Goal: Information Seeking & Learning: Check status

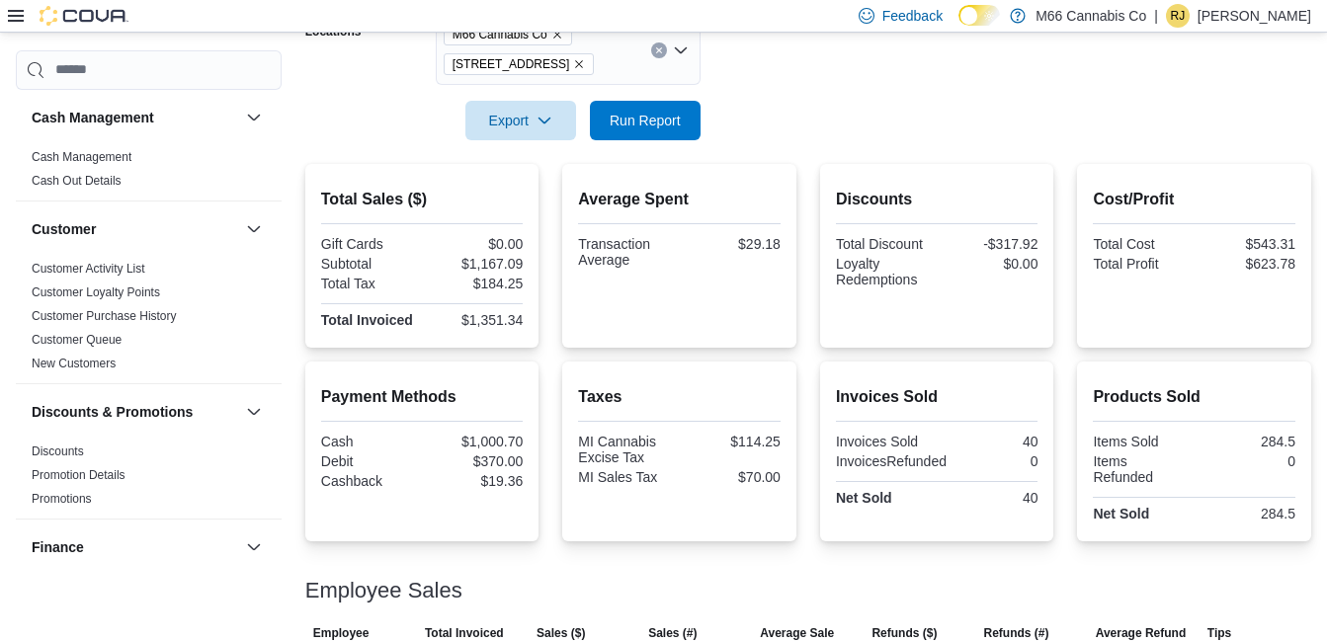
scroll to position [524, 0]
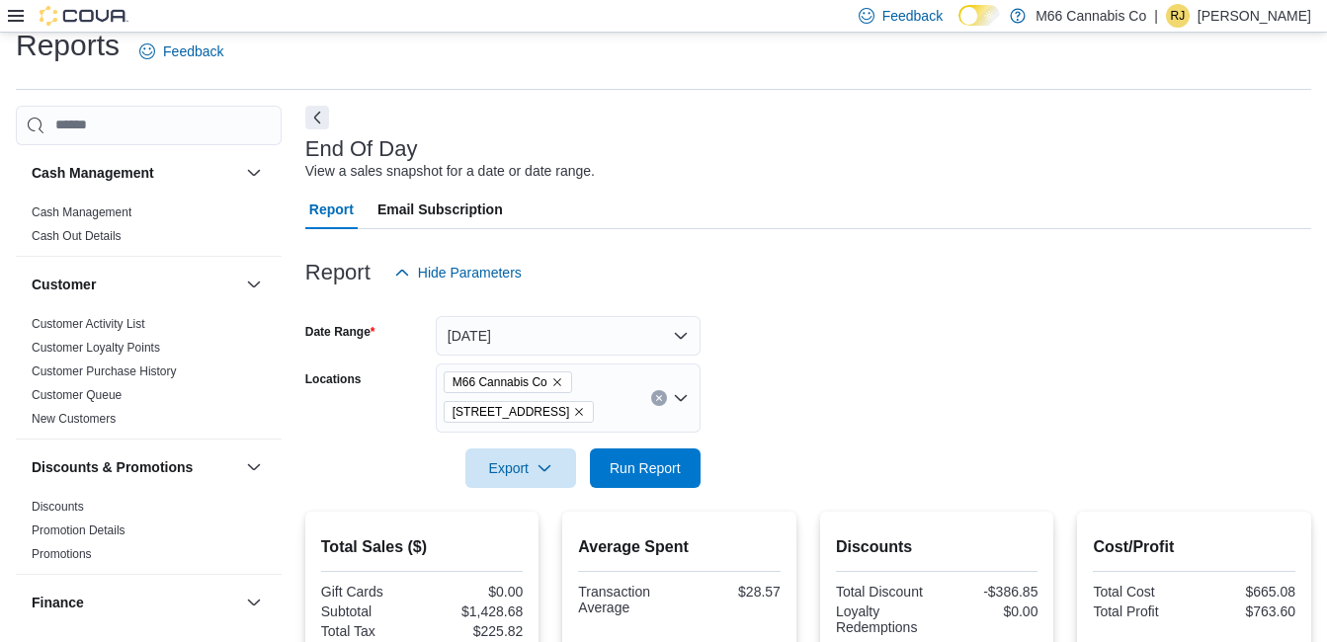
scroll to position [524, 0]
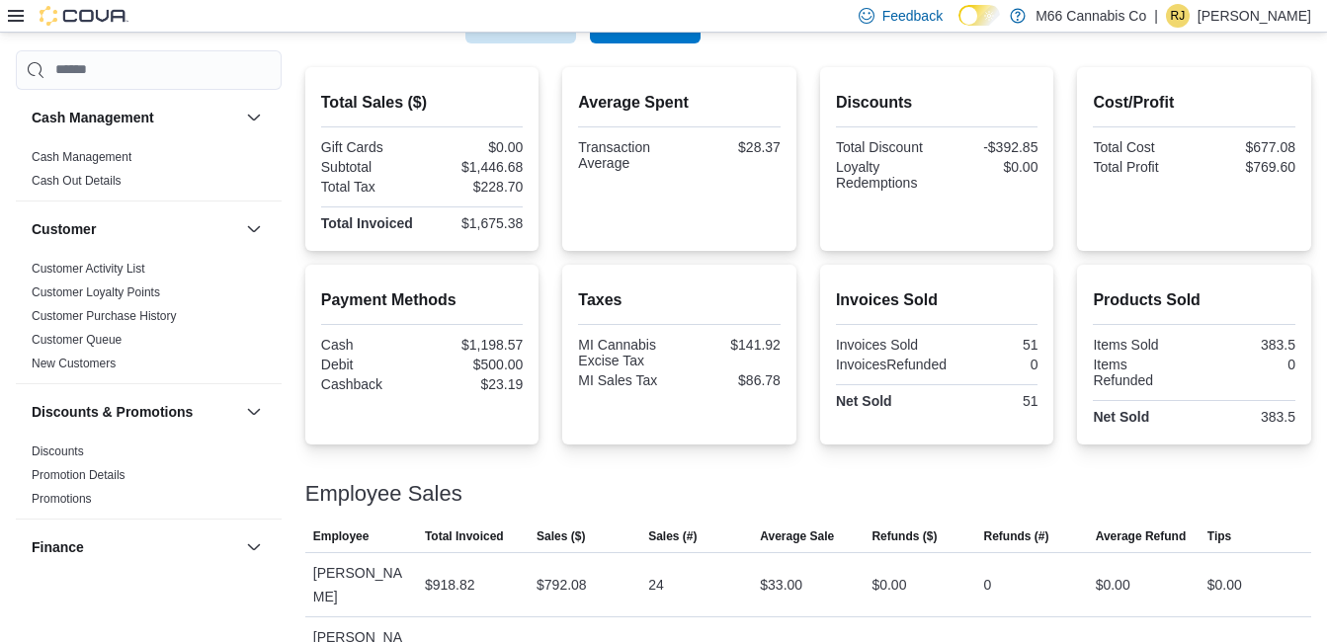
scroll to position [524, 0]
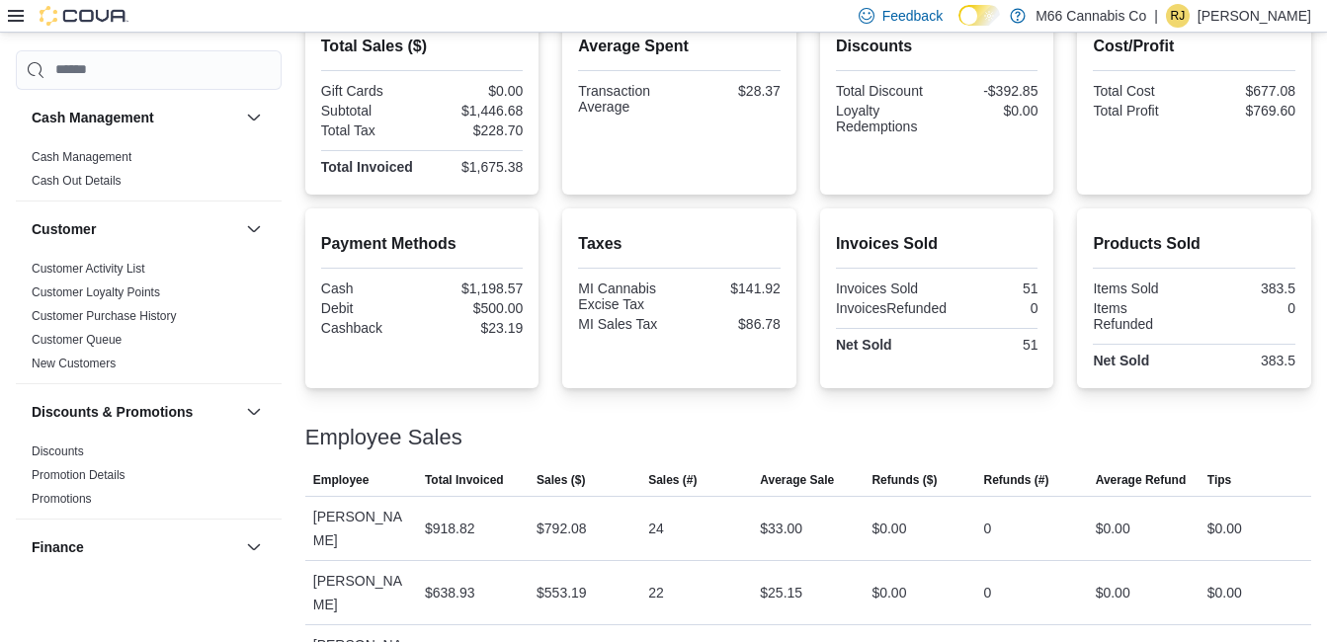
click at [891, 184] on div "Discounts Total Discount -$392.85 Loyalty Redemptions $0.00" at bounding box center [937, 103] width 234 height 184
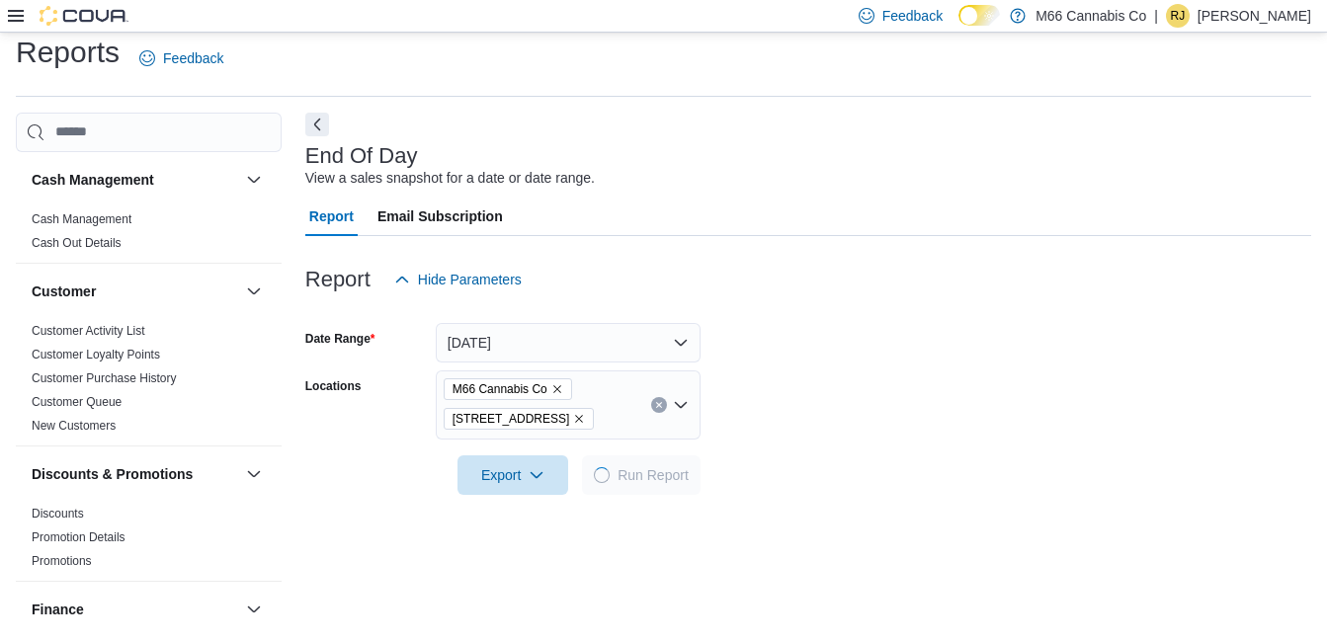
scroll to position [23, 0]
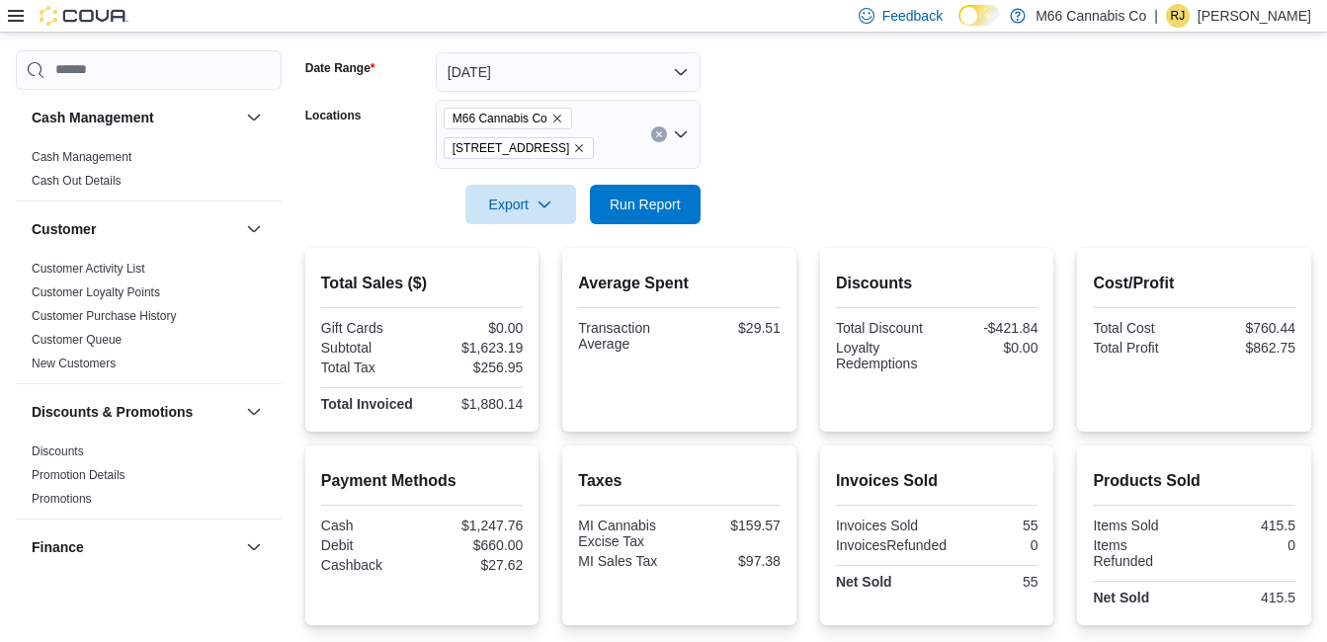
scroll to position [524, 0]
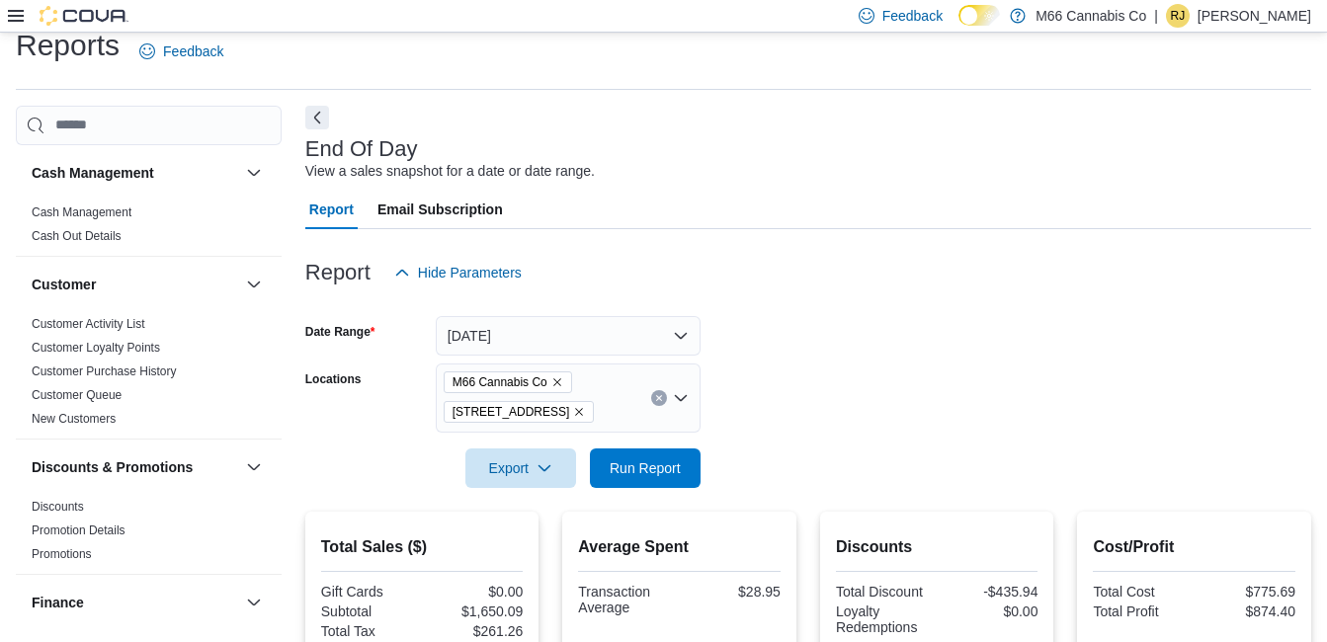
scroll to position [524, 0]
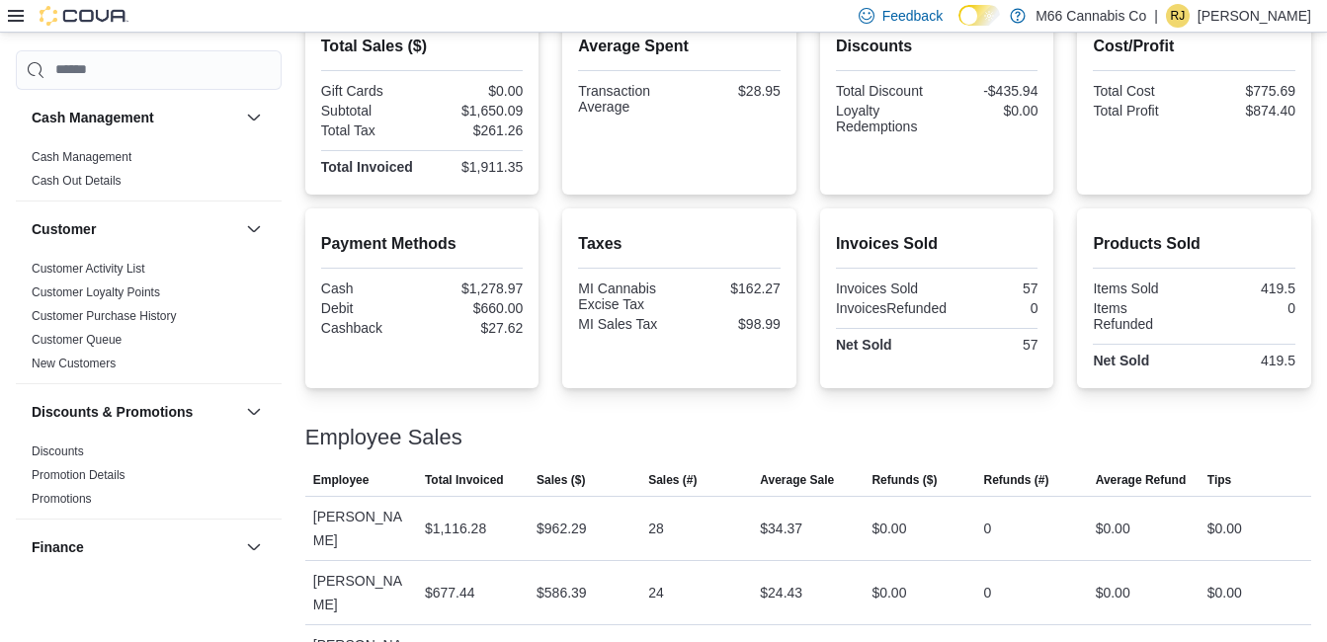
click at [365, 219] on div "Payment Methods Cash $1,278.97 Debit $660.00 Cashback $27.62" at bounding box center [422, 298] width 234 height 180
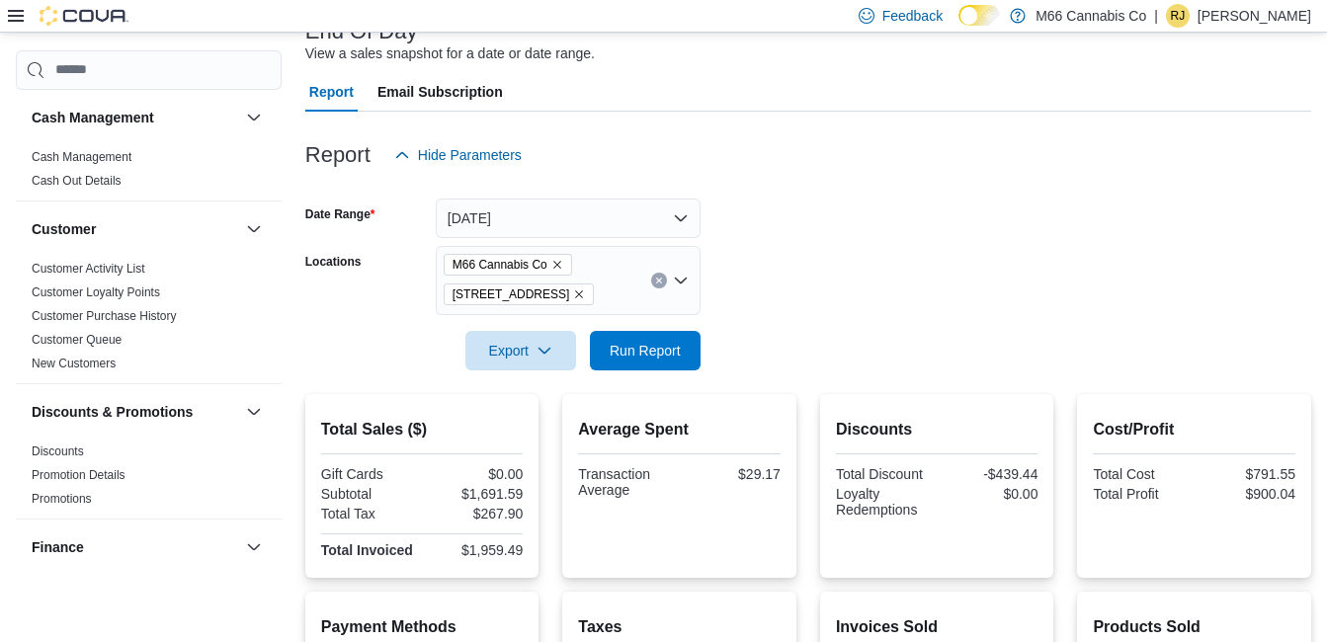
scroll to position [524, 0]
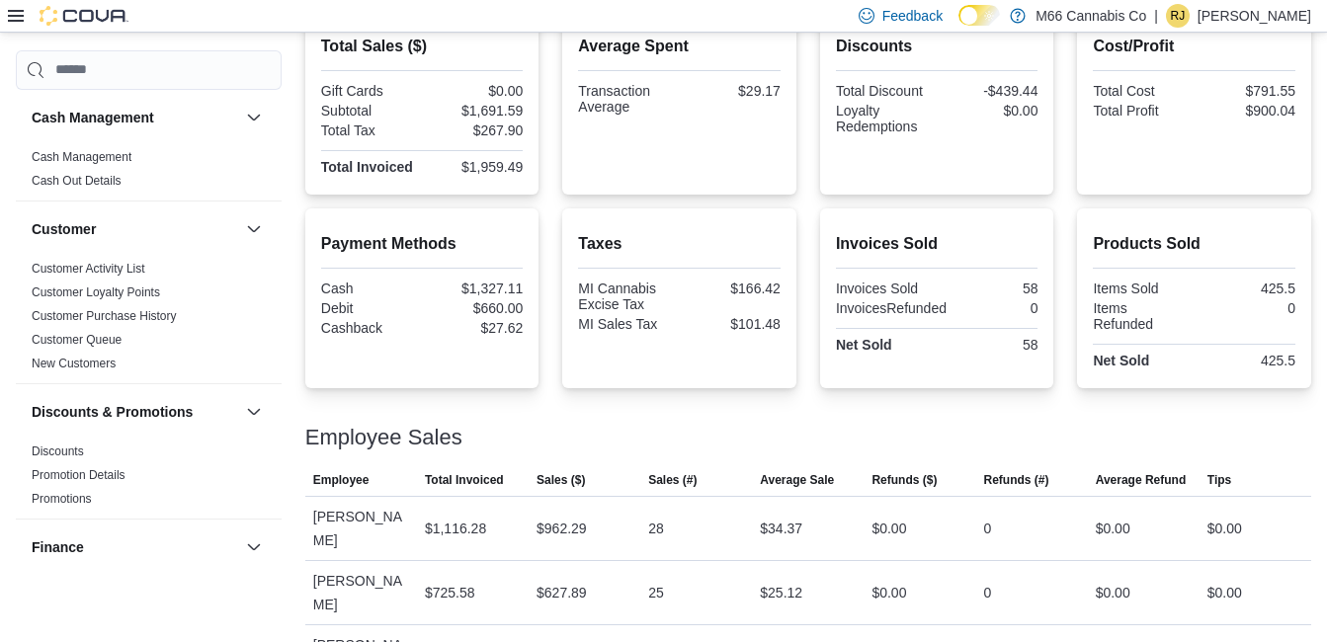
click at [1228, 10] on p "[PERSON_NAME]" at bounding box center [1254, 16] width 114 height 24
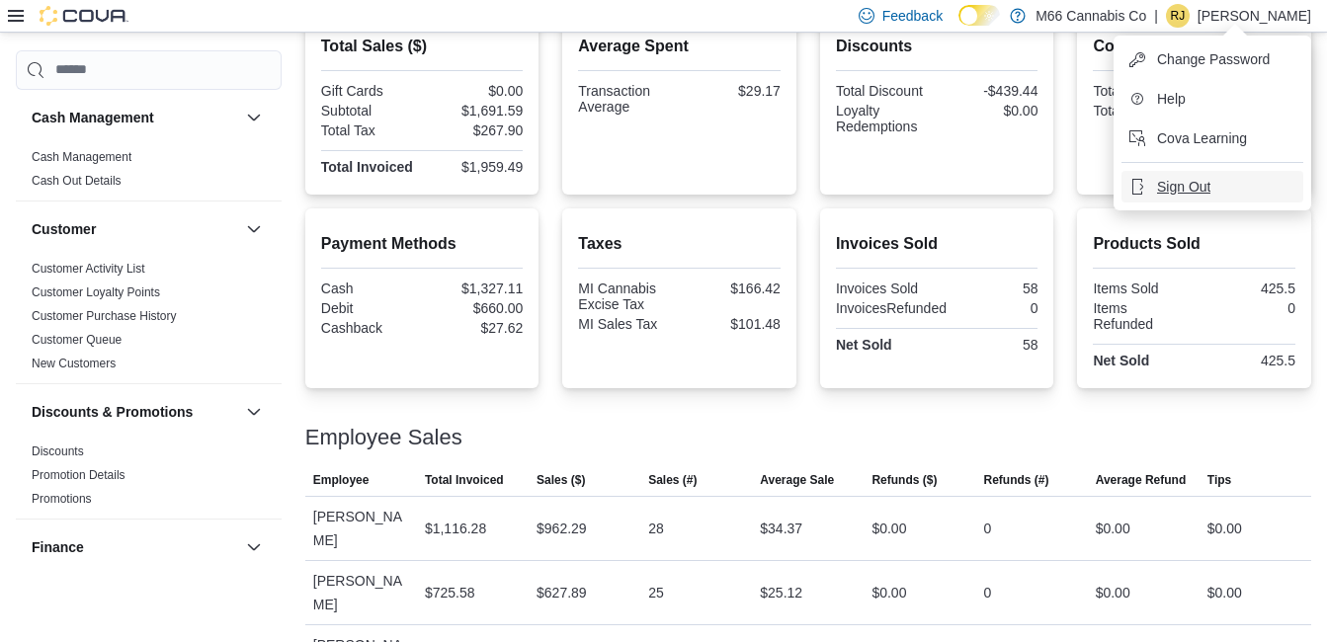
click at [1183, 189] on span "Sign Out" at bounding box center [1183, 187] width 53 height 20
